Goal: Information Seeking & Learning: Learn about a topic

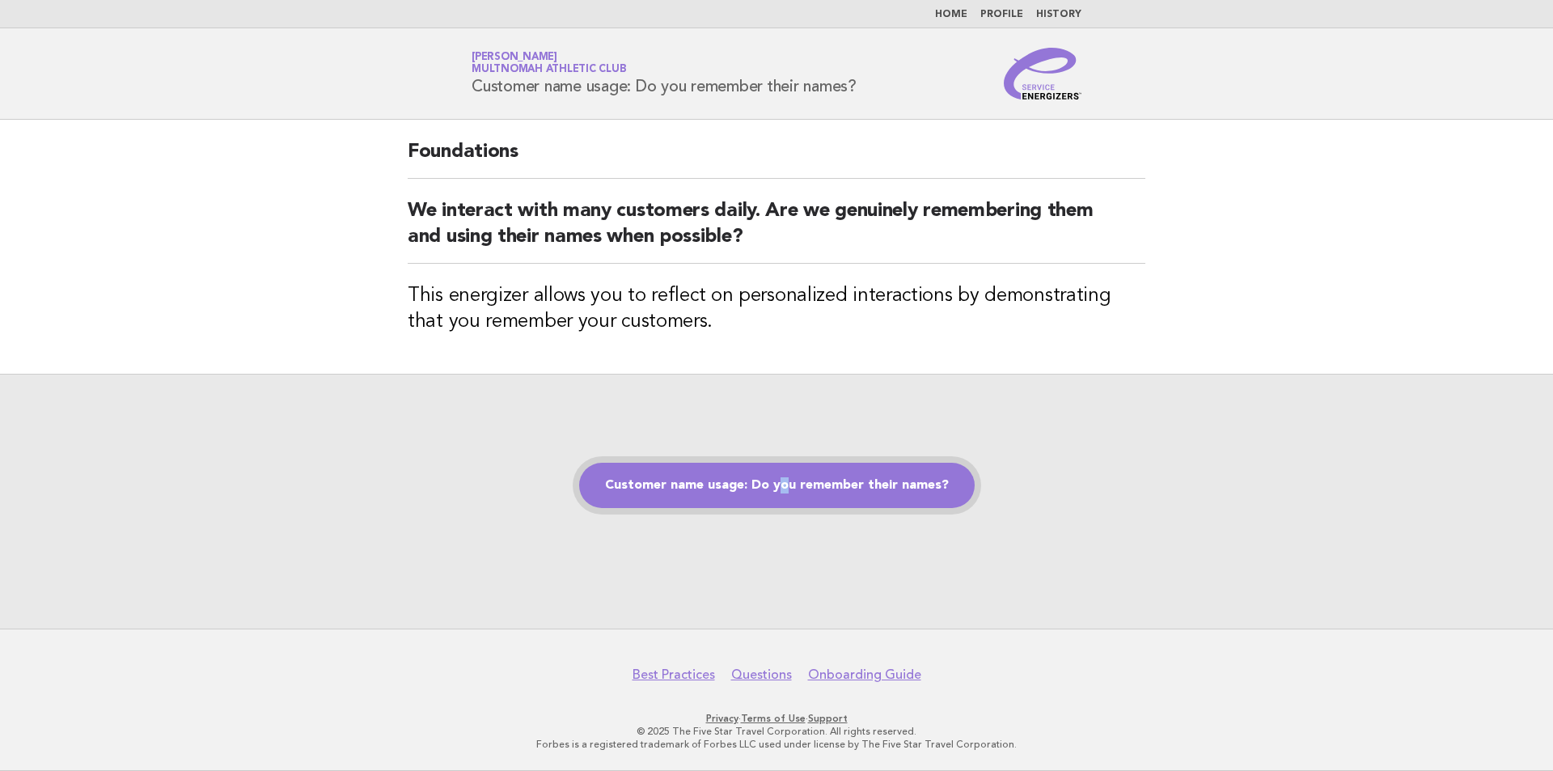
drag, startPoint x: 786, startPoint y: 445, endPoint x: 779, endPoint y: 508, distance: 63.5
click at [779, 508] on div "Customer name usage: Do you remember their names?" at bounding box center [776, 501] width 1553 height 255
click at [750, 491] on link "Customer name usage: Do you remember their names?" at bounding box center [776, 485] width 395 height 45
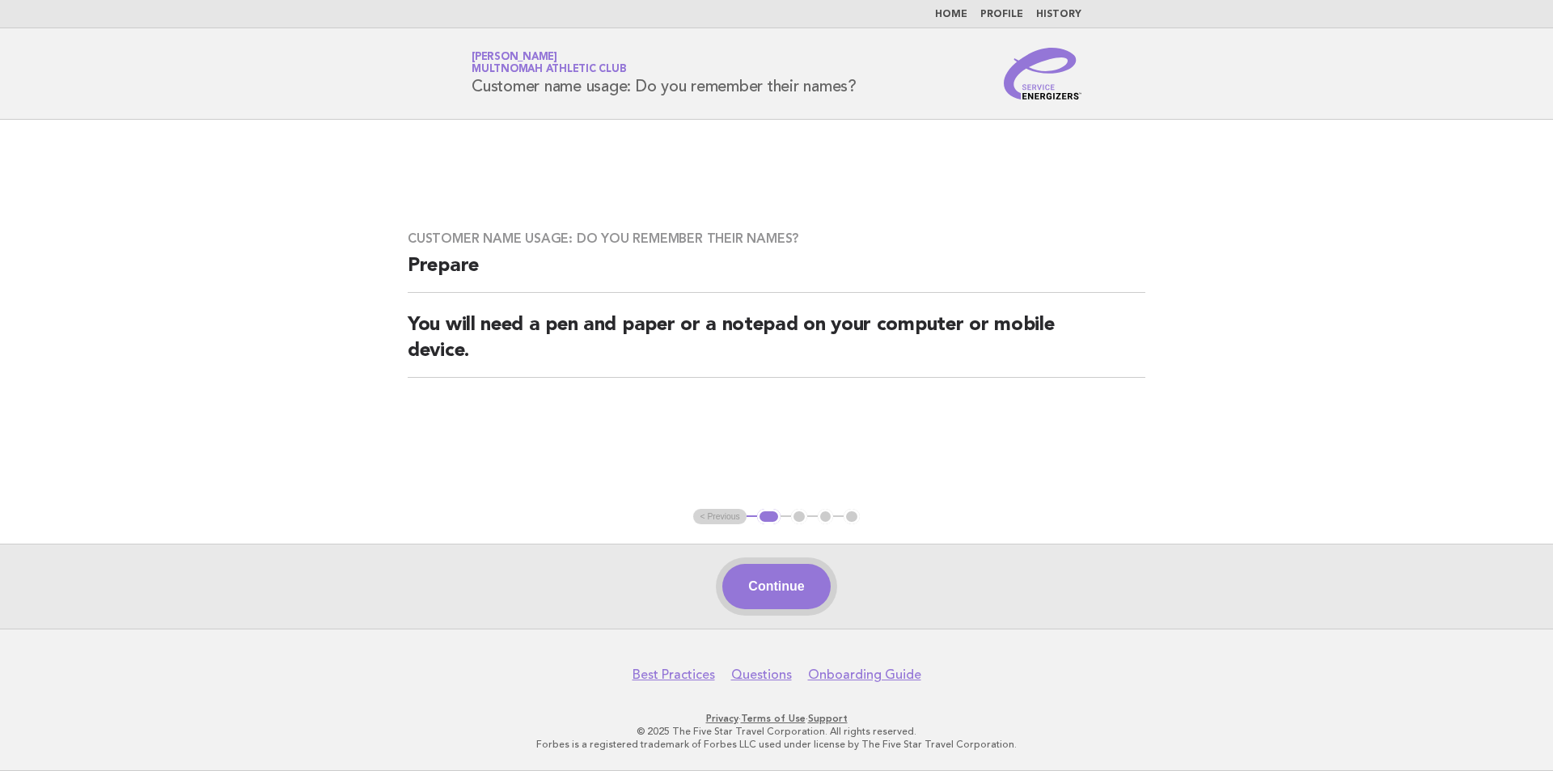
click at [754, 582] on button "Continue" at bounding box center [776, 586] width 108 height 45
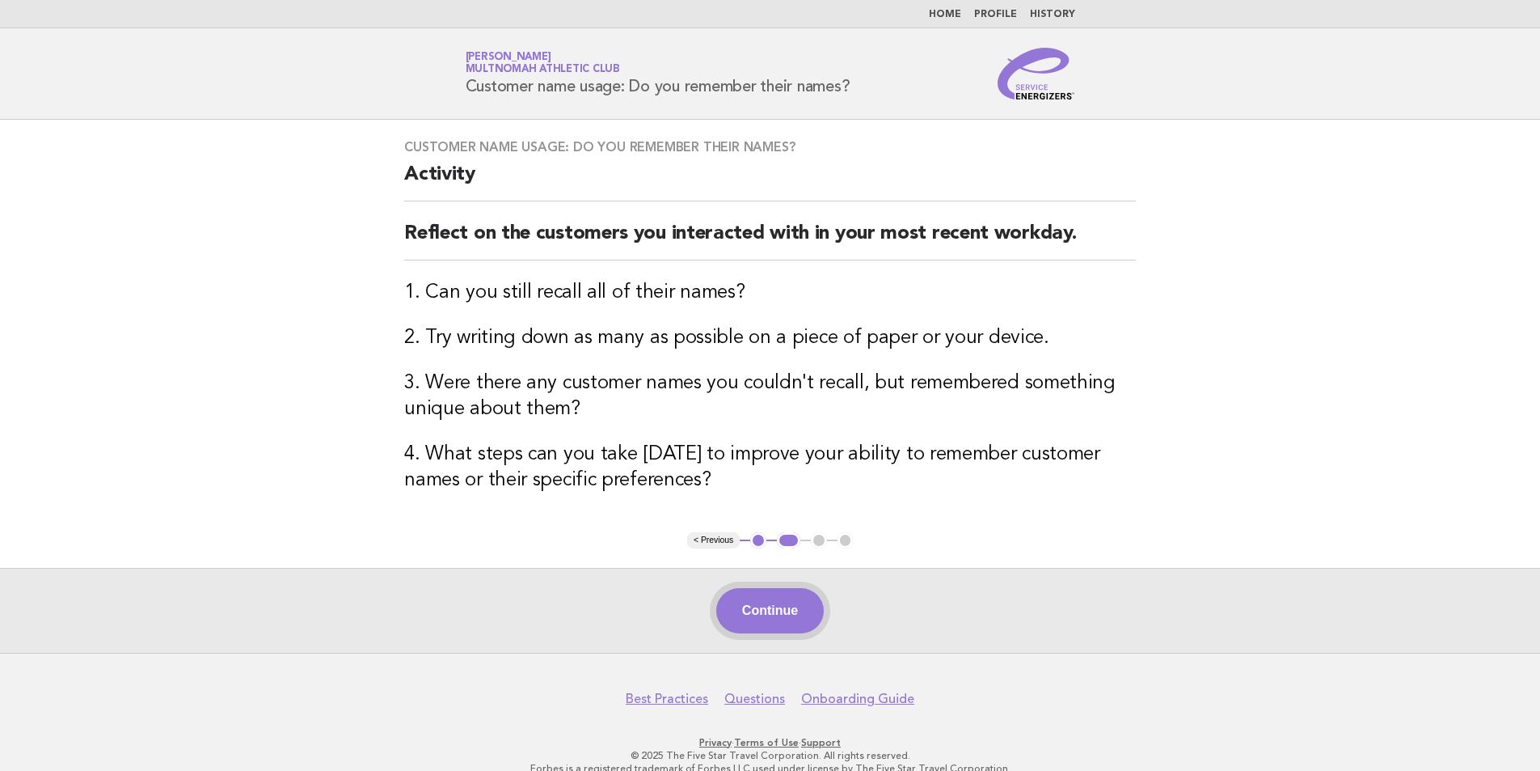
click at [767, 604] on button "Continue" at bounding box center [770, 610] width 108 height 45
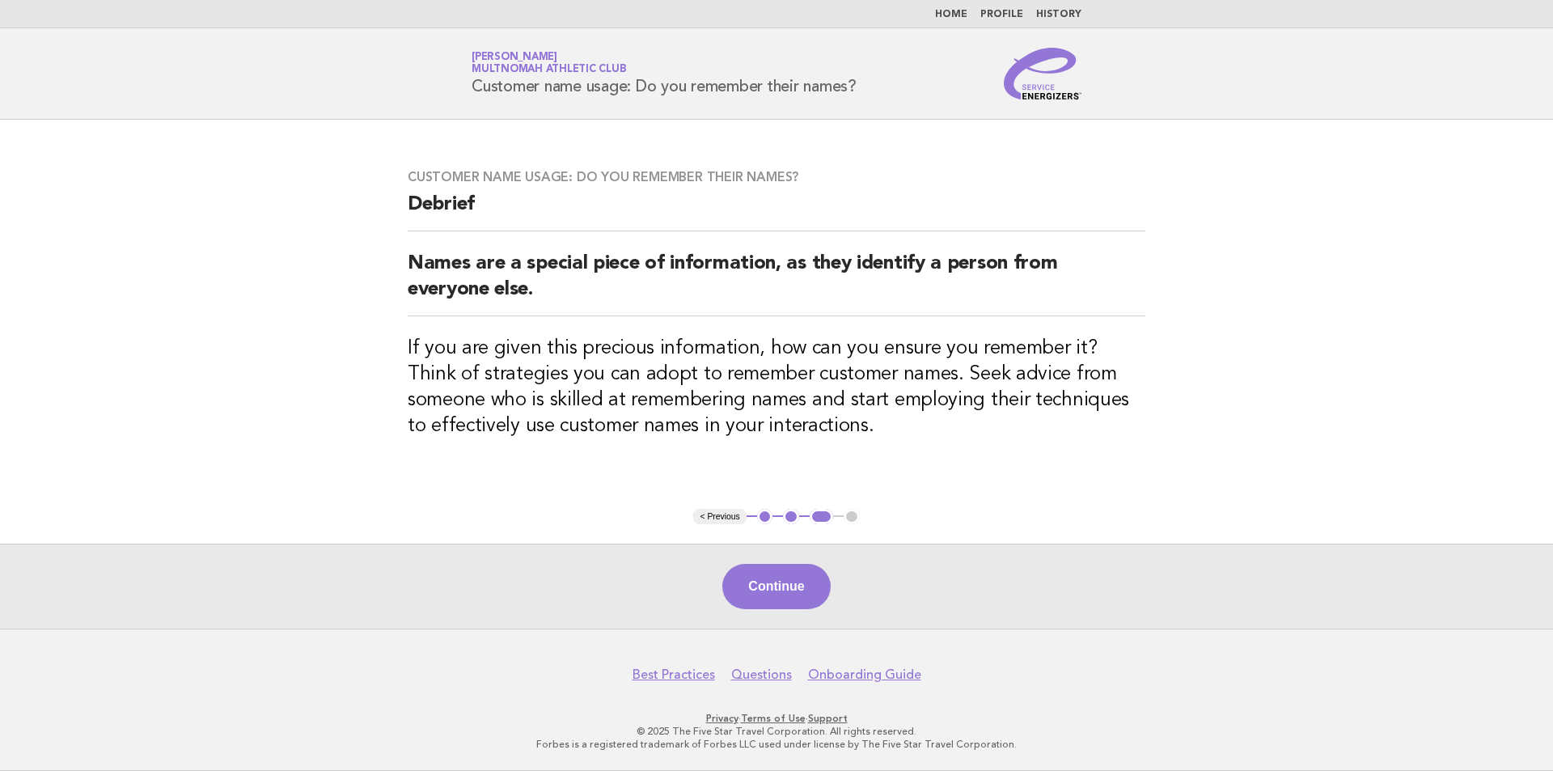
click at [767, 604] on button "Continue" at bounding box center [776, 586] width 108 height 45
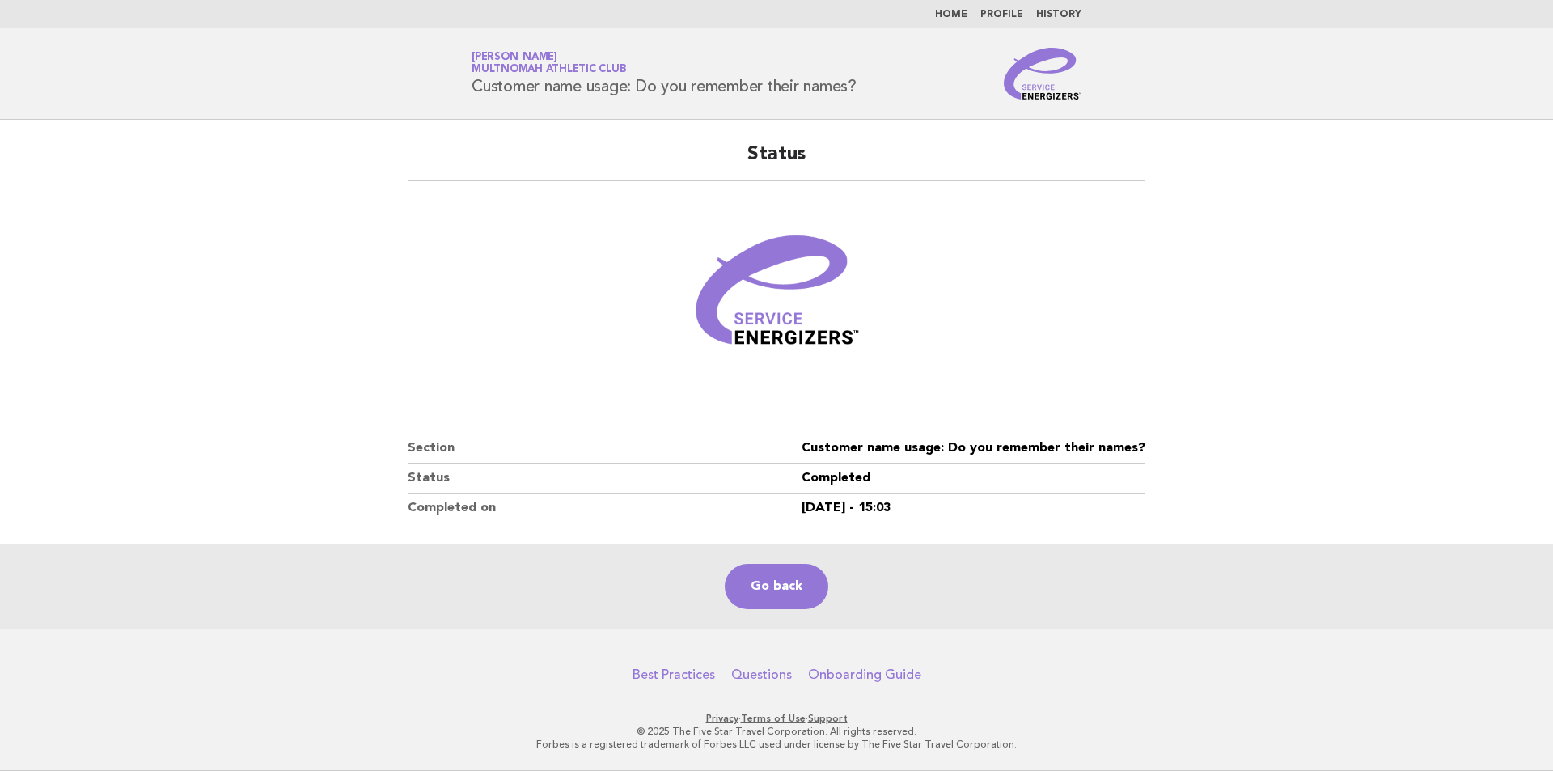
click at [767, 604] on link "Go back" at bounding box center [777, 586] width 104 height 45
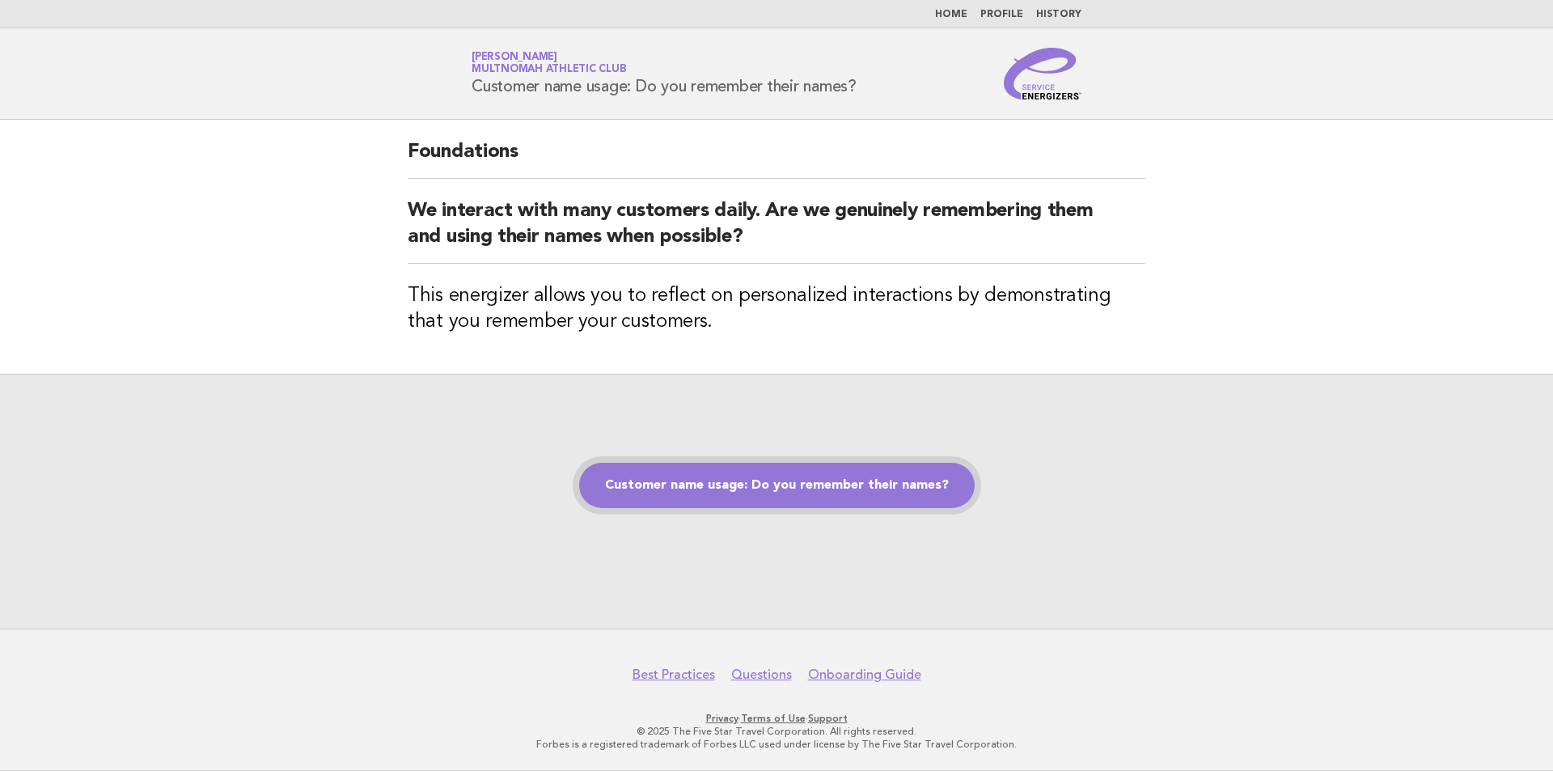
click at [743, 467] on link "Customer name usage: Do you remember their names?" at bounding box center [776, 485] width 395 height 45
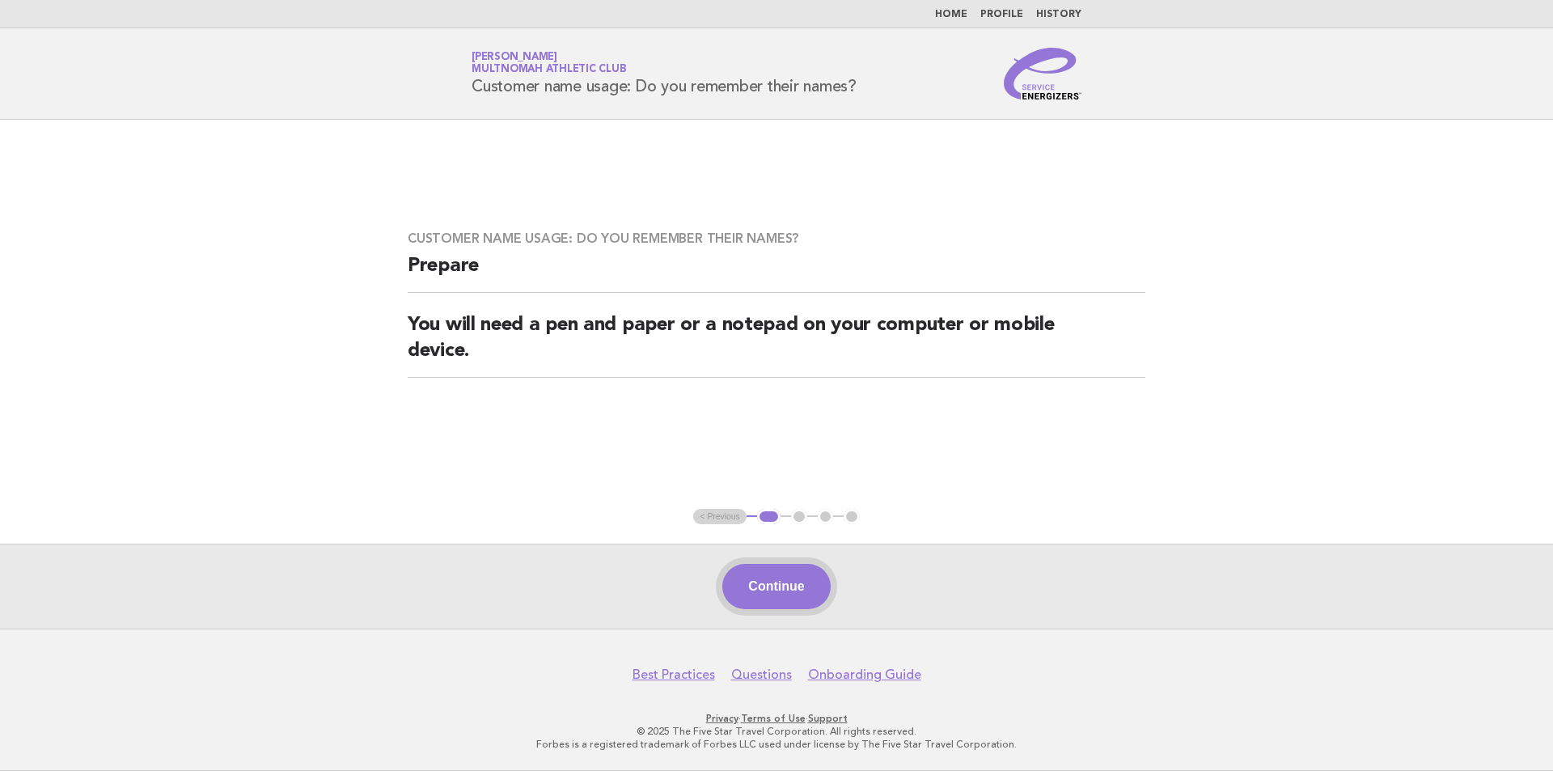
click at [777, 564] on button "Continue" at bounding box center [776, 586] width 108 height 45
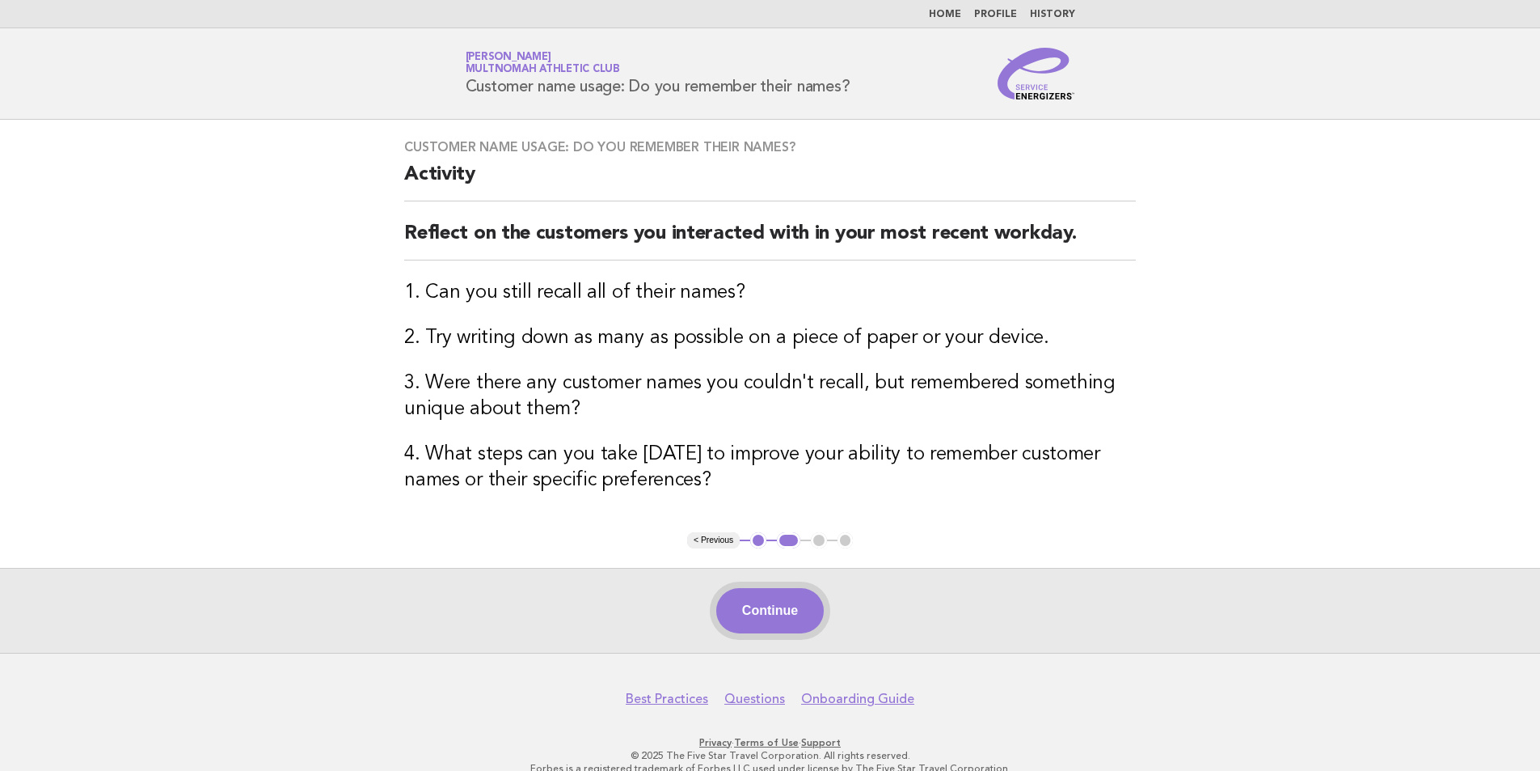
click at [768, 597] on button "Continue" at bounding box center [770, 610] width 108 height 45
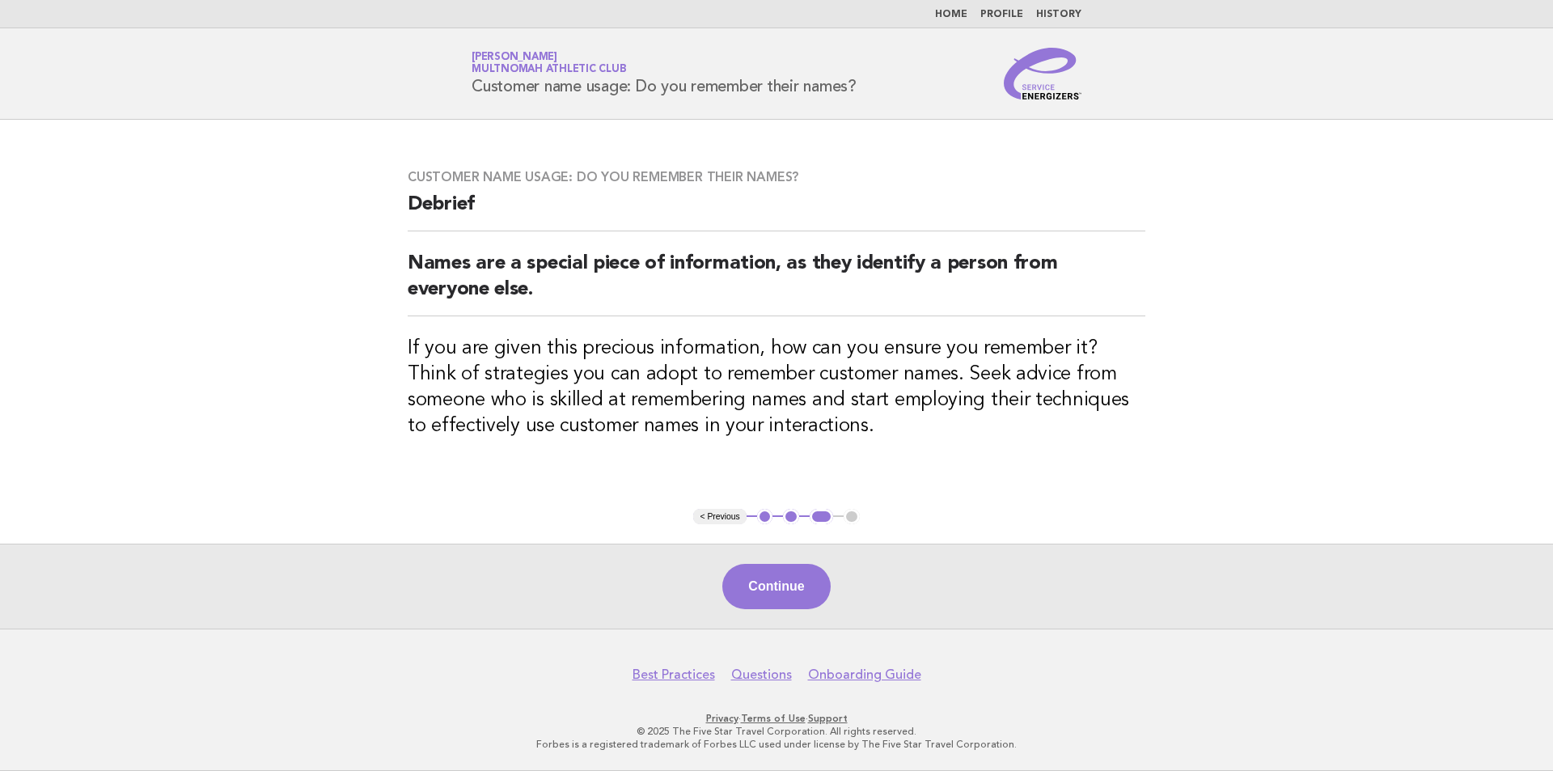
click at [768, 597] on button "Continue" at bounding box center [776, 586] width 108 height 45
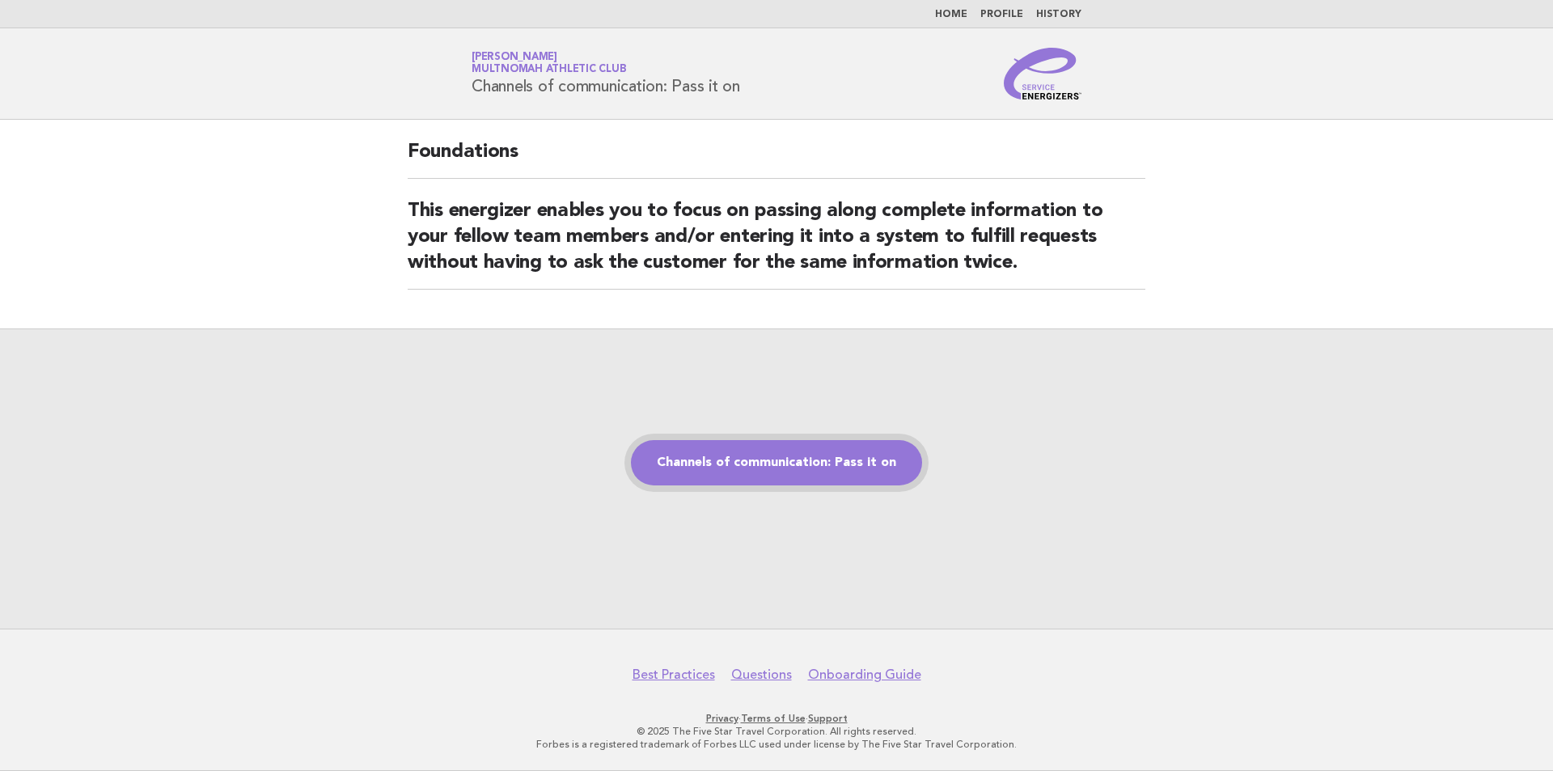
click at [790, 468] on link "Channels of communication: Pass it on" at bounding box center [776, 462] width 291 height 45
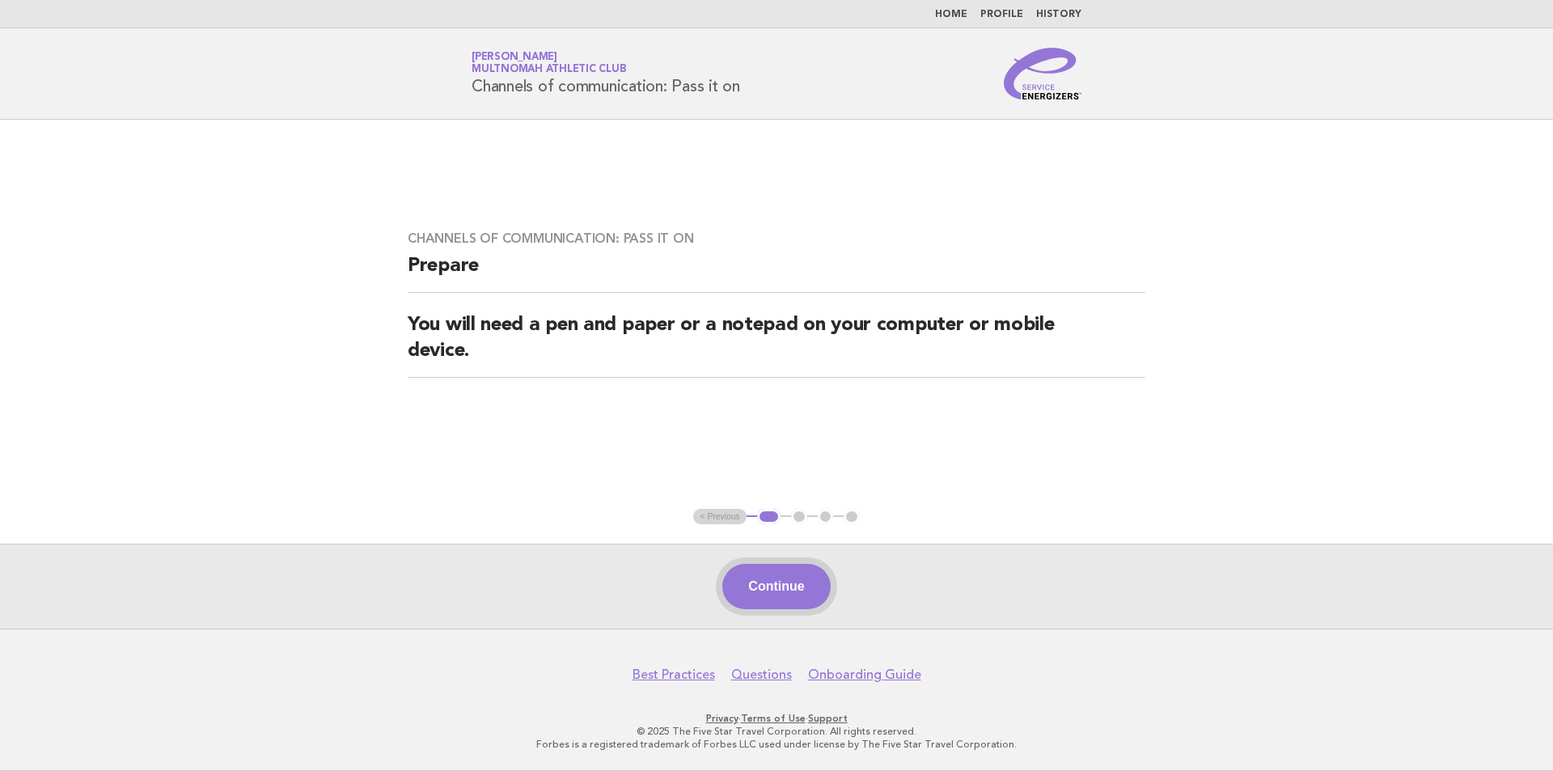
click at [773, 604] on button "Continue" at bounding box center [776, 586] width 108 height 45
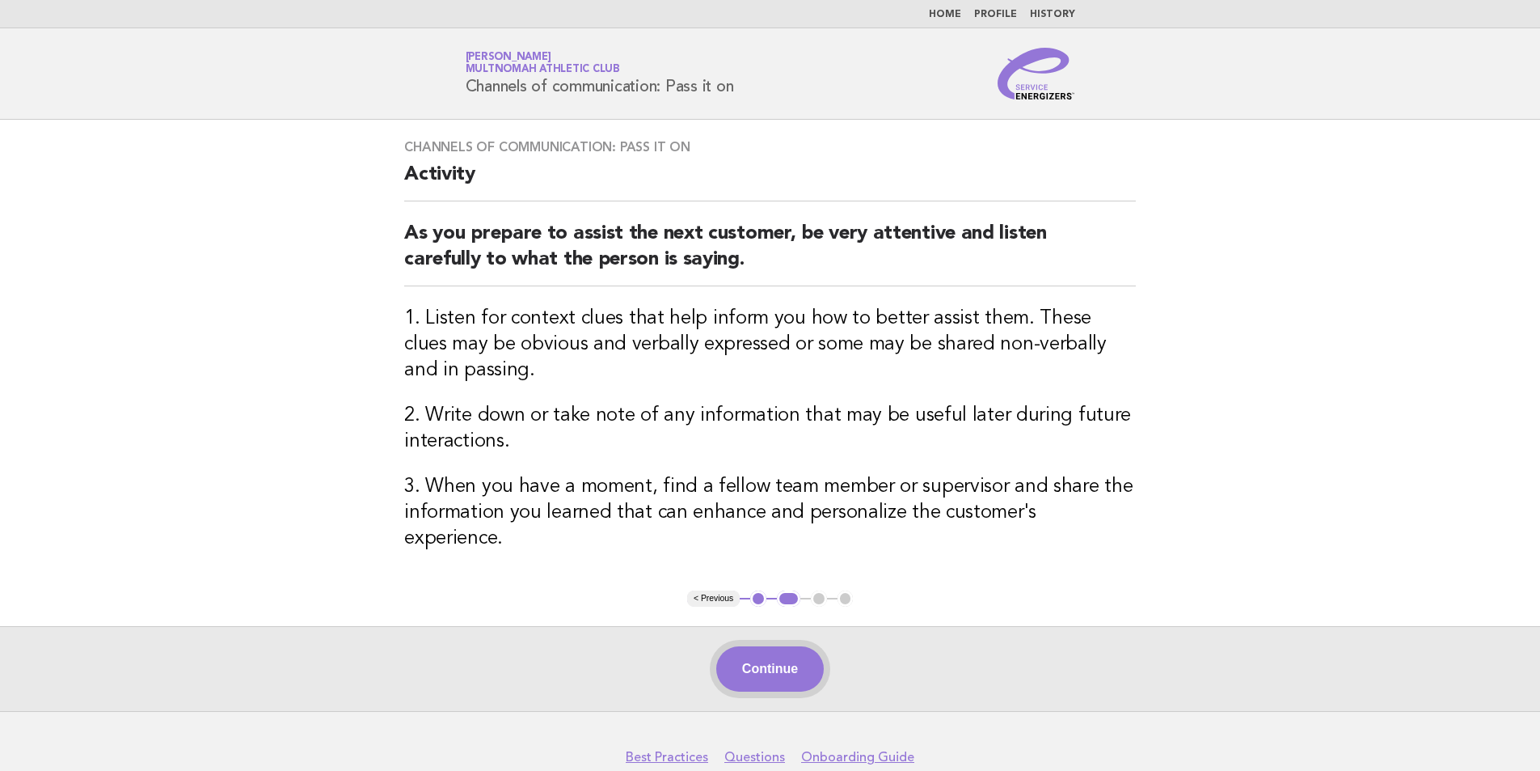
click at [766, 646] on button "Continue" at bounding box center [770, 668] width 108 height 45
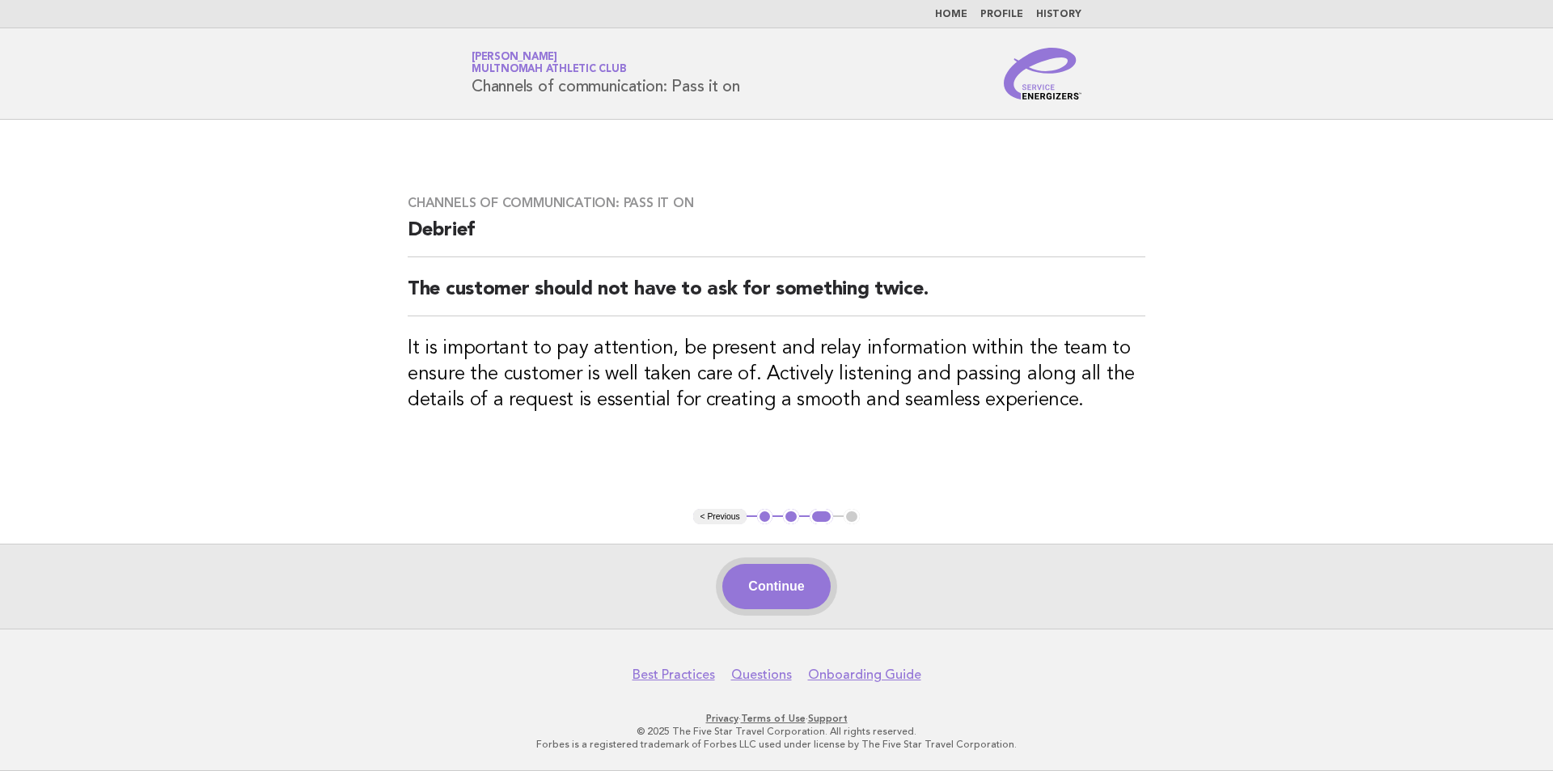
click at [779, 585] on button "Continue" at bounding box center [776, 586] width 108 height 45
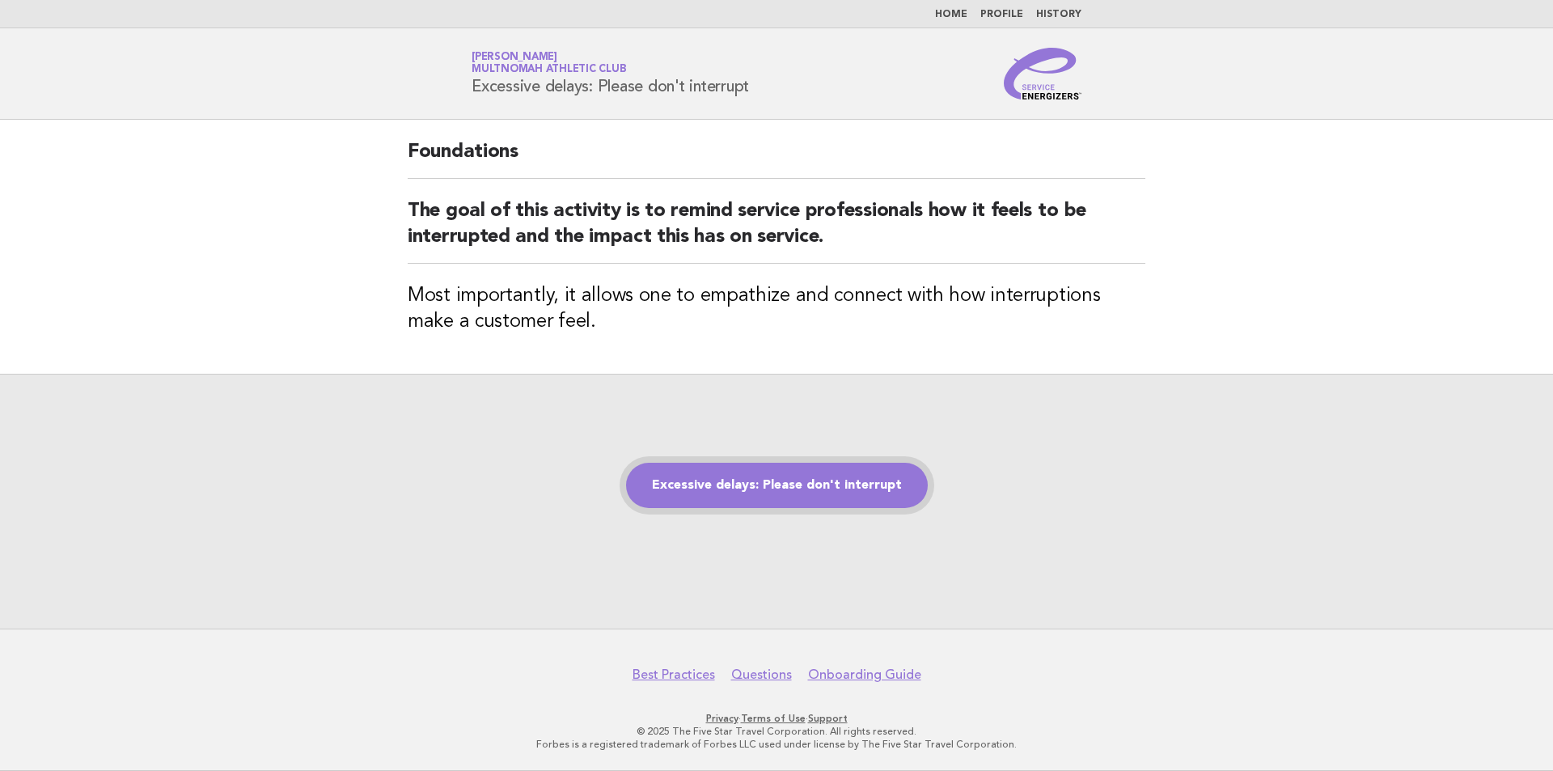
click at [757, 475] on link "Excessive delays: Please don't interrupt" at bounding box center [777, 485] width 302 height 45
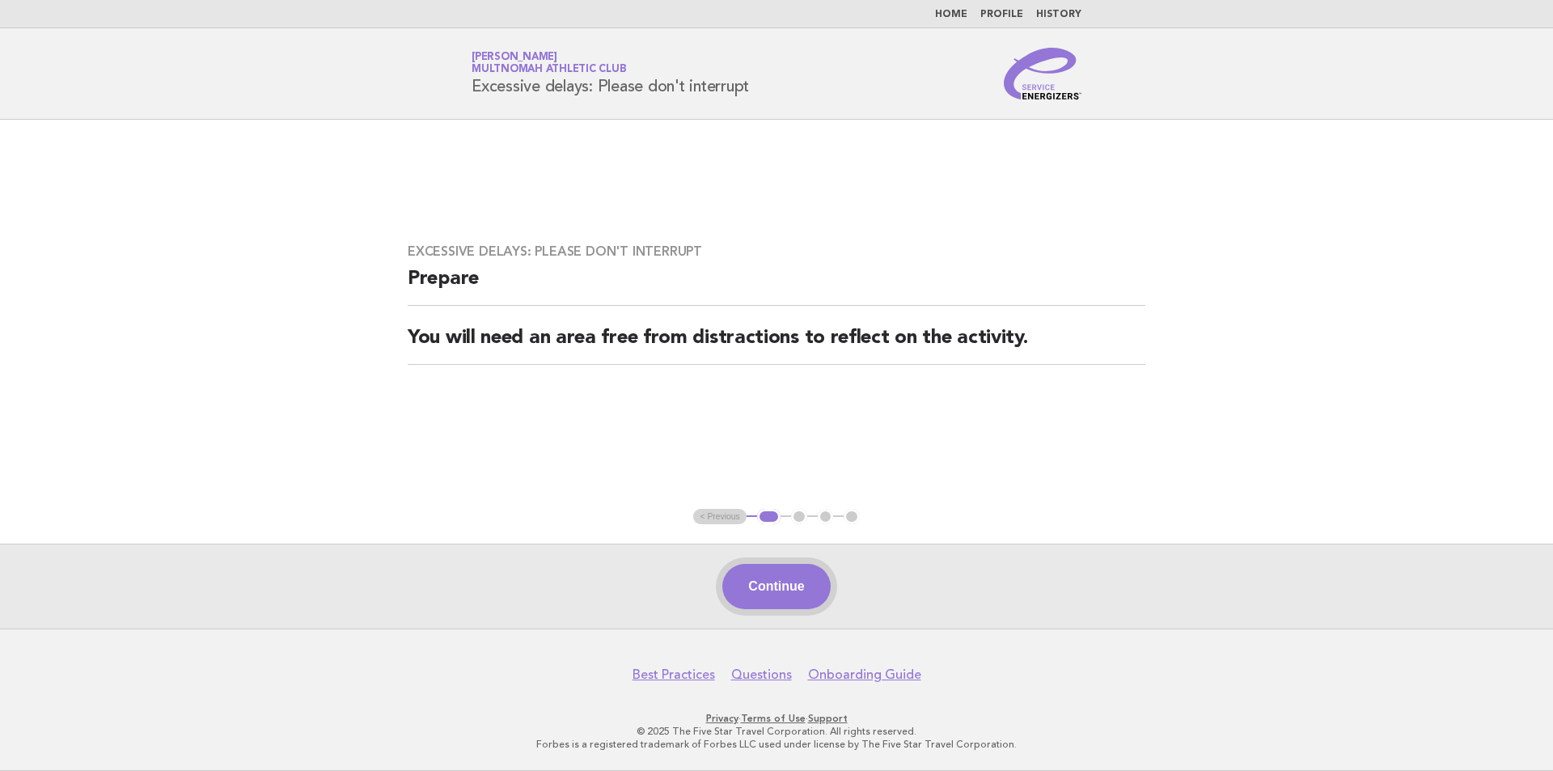
click at [788, 581] on button "Continue" at bounding box center [776, 586] width 108 height 45
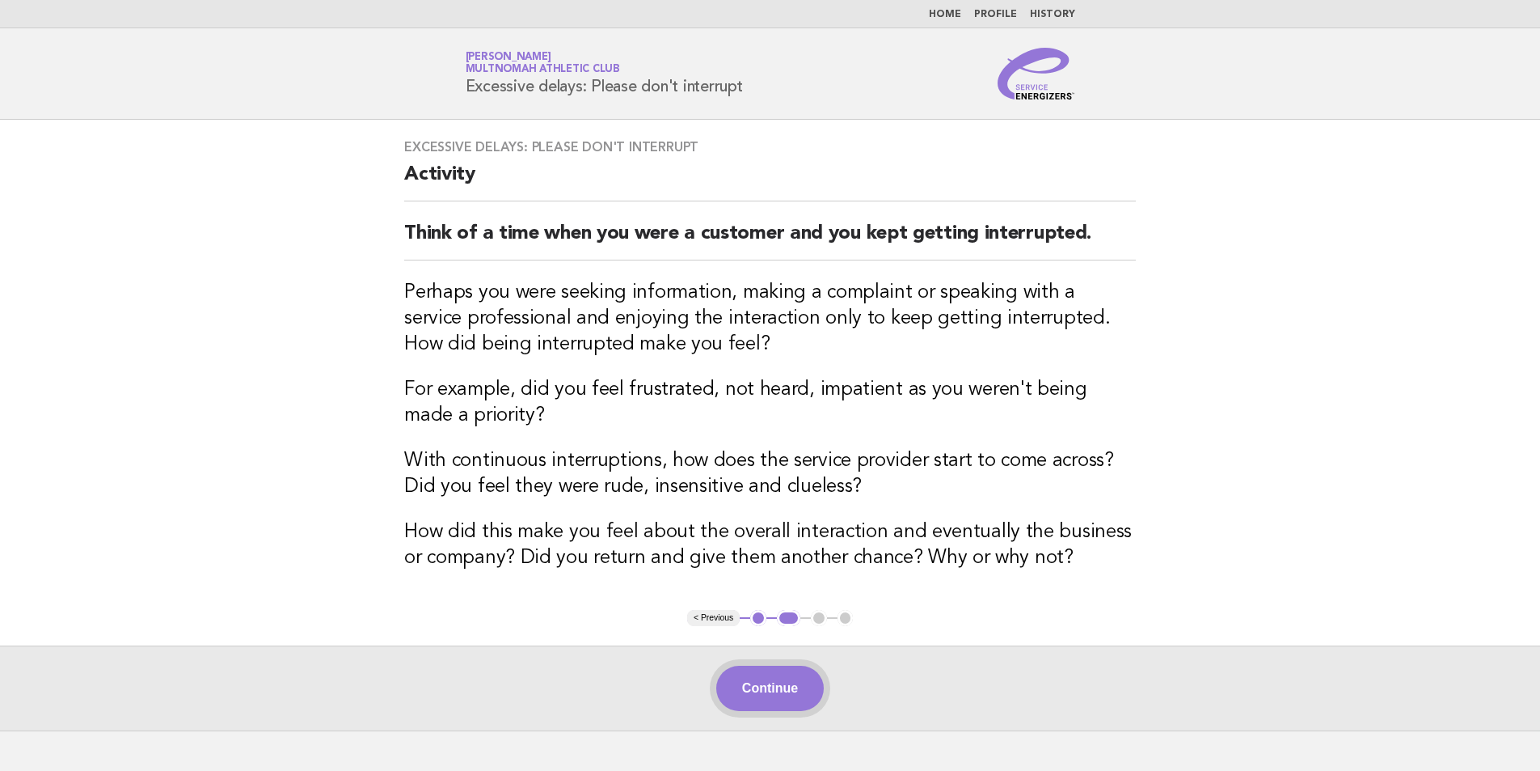
click at [754, 683] on button "Continue" at bounding box center [770, 688] width 108 height 45
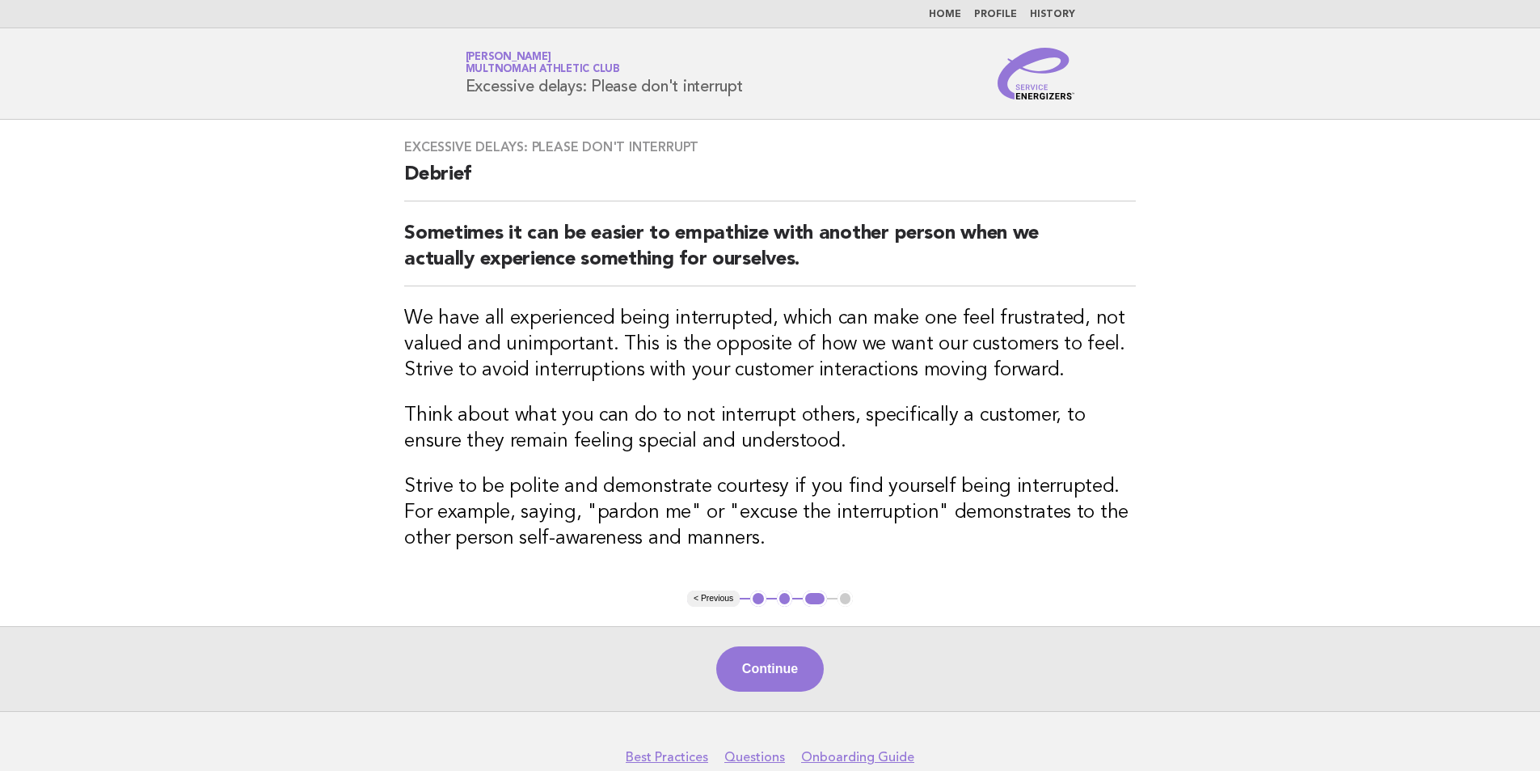
click at [754, 683] on button "Continue" at bounding box center [770, 668] width 108 height 45
